Goal: Find specific page/section: Find specific page/section

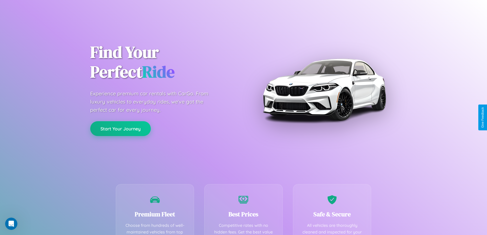
click at [120, 129] on button "Start Your Journey" at bounding box center [120, 128] width 61 height 15
click at [120, 128] on button "Start Your Journey" at bounding box center [120, 128] width 61 height 15
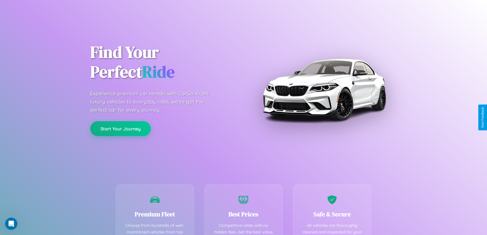
click at [120, 128] on button "Start Your Journey" at bounding box center [120, 128] width 61 height 15
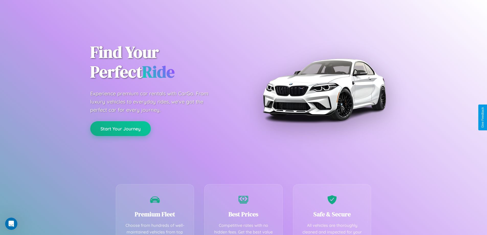
click at [120, 128] on button "Start Your Journey" at bounding box center [120, 128] width 61 height 15
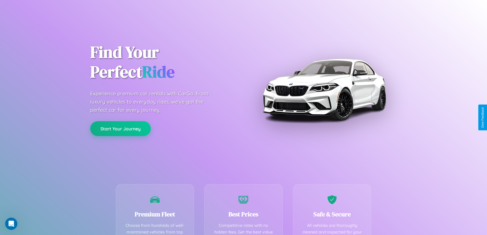
click at [120, 128] on button "Start Your Journey" at bounding box center [120, 128] width 61 height 15
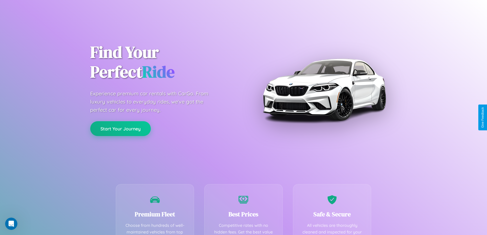
click at [120, 128] on button "Start Your Journey" at bounding box center [120, 128] width 61 height 15
